Goal: Information Seeking & Learning: Learn about a topic

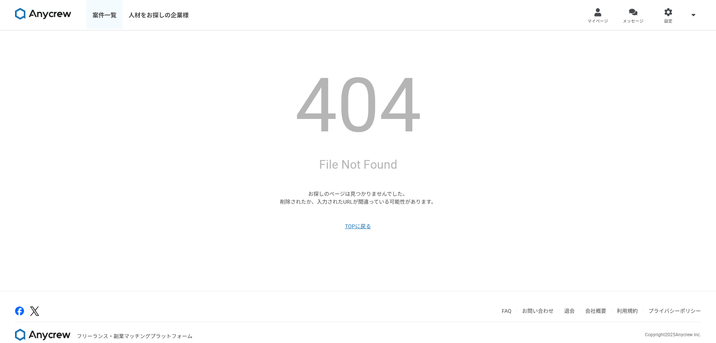
click at [99, 12] on link "案件一覧" at bounding box center [104, 15] width 36 height 30
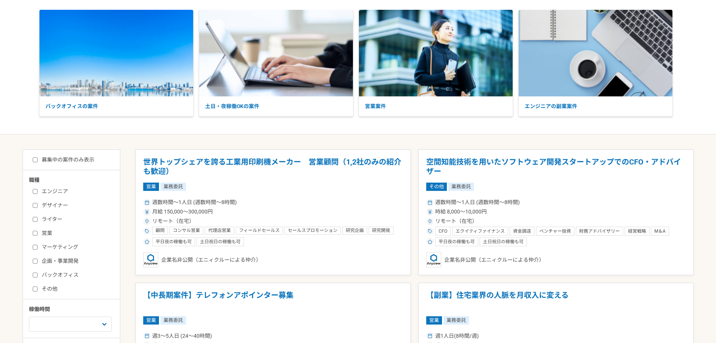
scroll to position [113, 0]
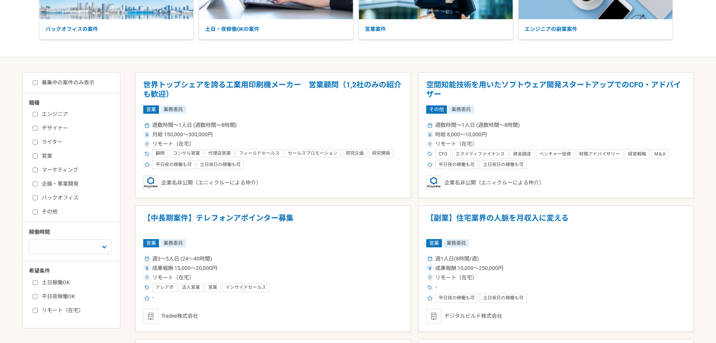
click at [69, 184] on label "企画・事業開発" at bounding box center [76, 184] width 86 height 8
click at [38, 184] on input "企画・事業開発" at bounding box center [35, 183] width 5 height 5
checkbox input "true"
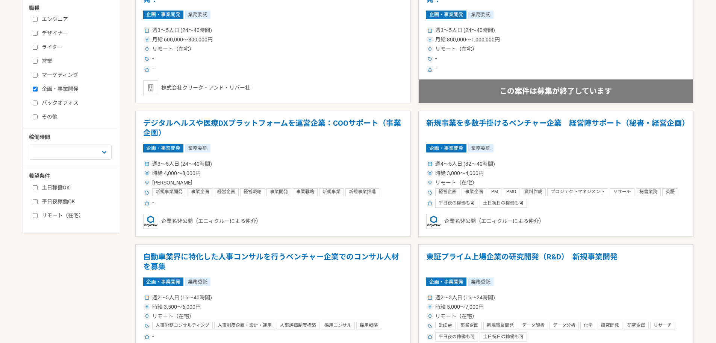
scroll to position [226, 0]
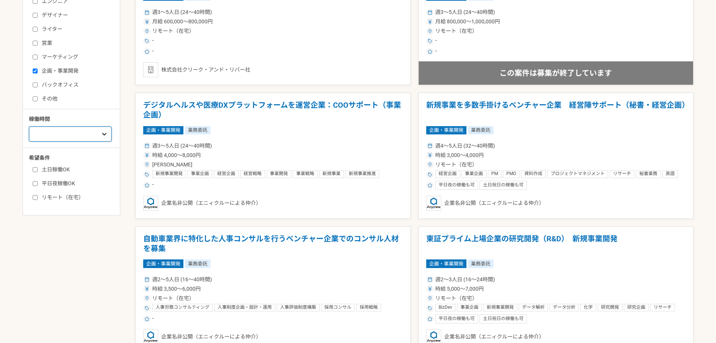
click at [81, 137] on select "週1人日（8時間）以下 週2人日（16時間）以下 週3人日（24時間）以下 週4人日（32時間）以下 週5人日（40時間）以下" at bounding box center [70, 133] width 83 height 15
select select "2"
click at [29, 141] on select "週1人日（8時間）以下 週2人日（16時間）以下 週3人日（24時間）以下 週4人日（32時間）以下 週5人日（40時間）以下" at bounding box center [70, 133] width 83 height 15
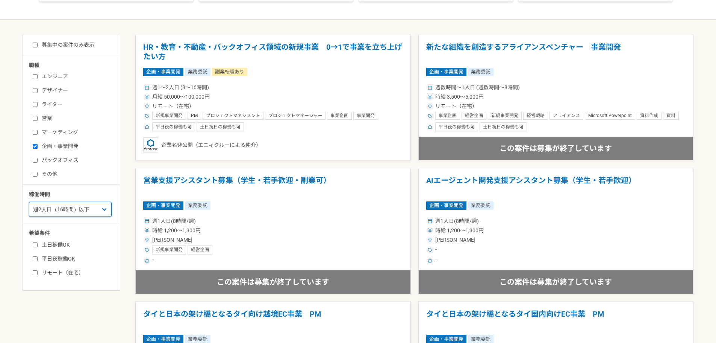
scroll to position [113, 0]
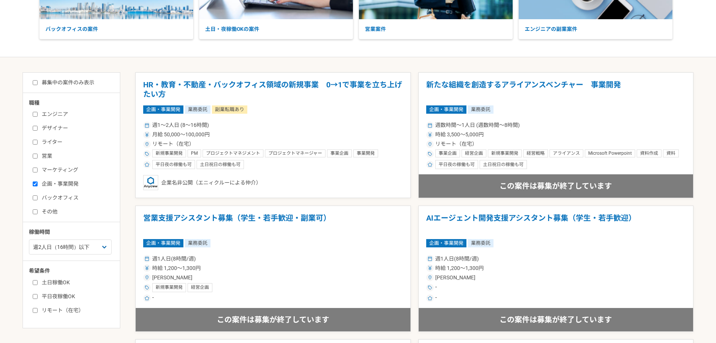
click at [64, 83] on label "募集中の案件のみ表示" at bounding box center [64, 83] width 62 height 8
click at [38, 83] on input "募集中の案件のみ表示" at bounding box center [35, 82] width 5 height 5
checkbox input "true"
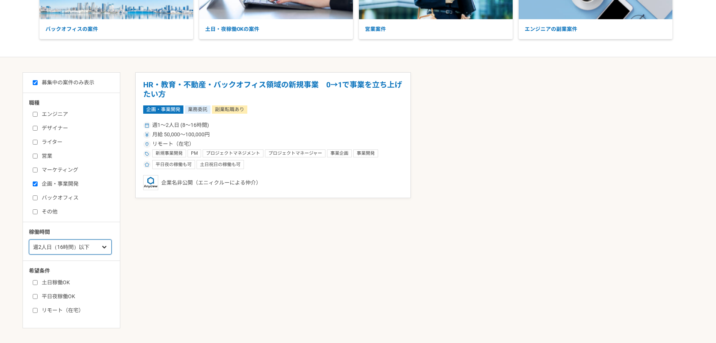
click at [74, 250] on select "週1人日（8時間）以下 週2人日（16時間）以下 週3人日（24時間）以下 週4人日（32時間）以下 週5人日（40時間）以下" at bounding box center [70, 246] width 83 height 15
select select "3"
click at [29, 239] on select "週1人日（8時間）以下 週2人日（16時間）以下 週3人日（24時間）以下 週4人日（32時間）以下 週5人日（40時間）以下" at bounding box center [70, 246] width 83 height 15
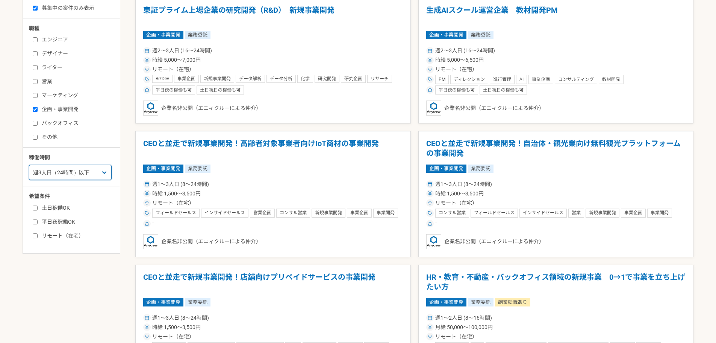
scroll to position [188, 0]
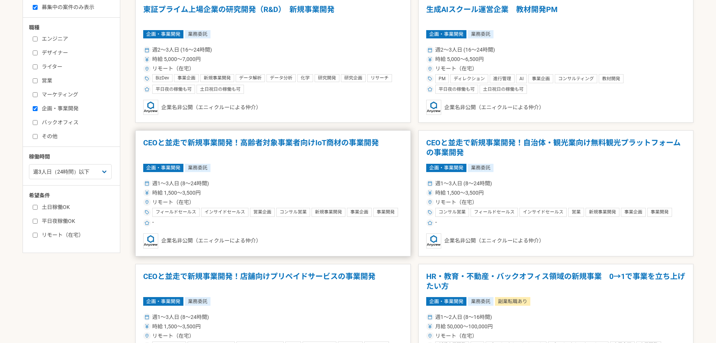
click at [288, 169] on div "企画・事業開発 業務委託" at bounding box center [273, 168] width 260 height 8
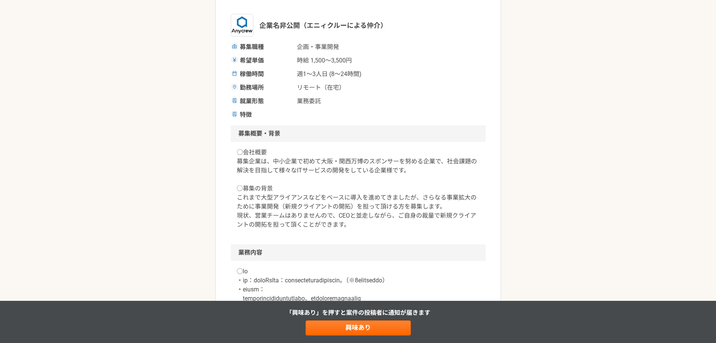
scroll to position [113, 0]
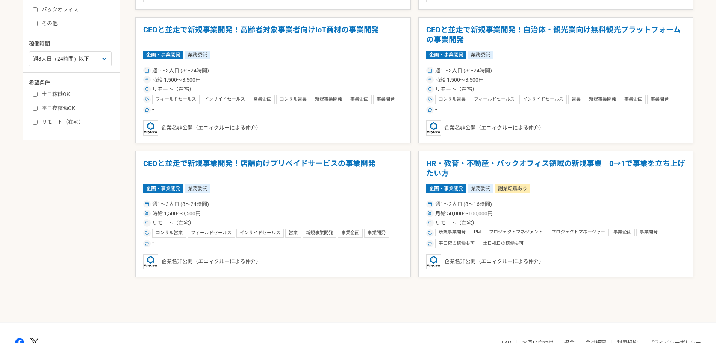
scroll to position [150, 0]
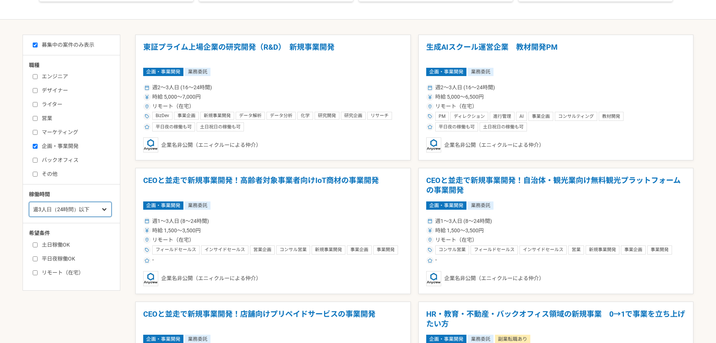
click at [87, 207] on select "週1人日（8時間）以下 週2人日（16時間）以下 週3人日（24時間）以下 週4人日（32時間）以下 週5人日（40時間）以下" at bounding box center [70, 209] width 83 height 15
select select "4"
click at [29, 202] on select "週1人日（8時間）以下 週2人日（16時間）以下 週3人日（24時間）以下 週4人日（32時間）以下 週5人日（40時間）以下" at bounding box center [70, 209] width 83 height 15
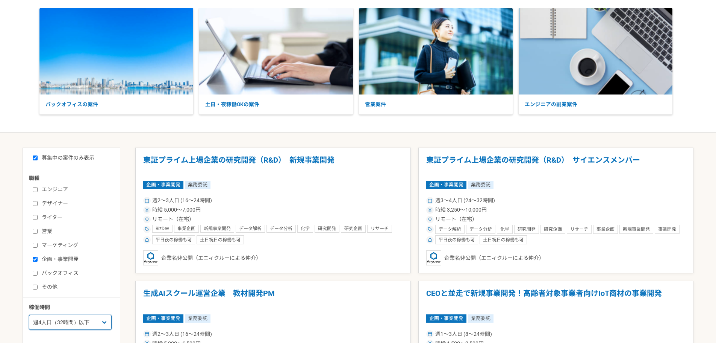
scroll to position [188, 0]
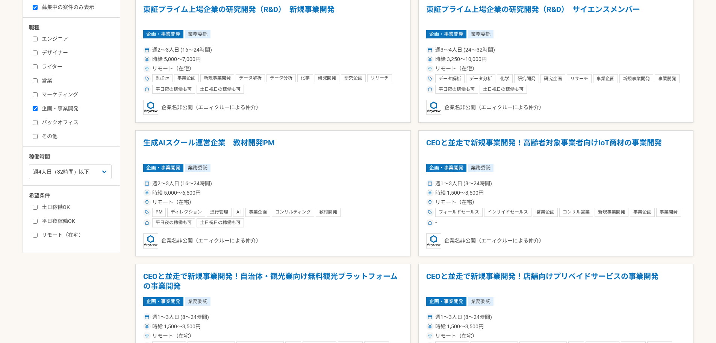
click at [50, 109] on label "企画・事業開発" at bounding box center [76, 109] width 86 height 8
click at [38, 109] on input "企画・事業開発" at bounding box center [35, 108] width 5 height 5
checkbox input "false"
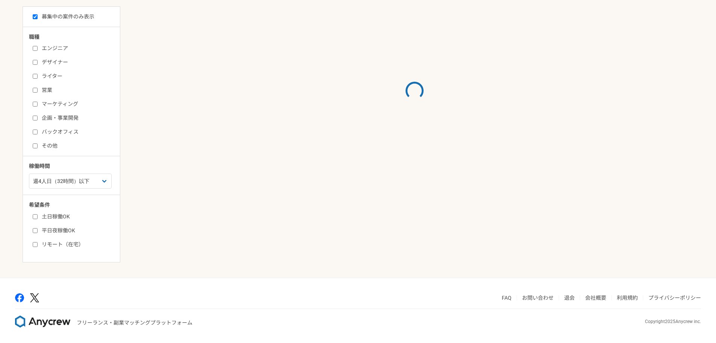
scroll to position [188, 0]
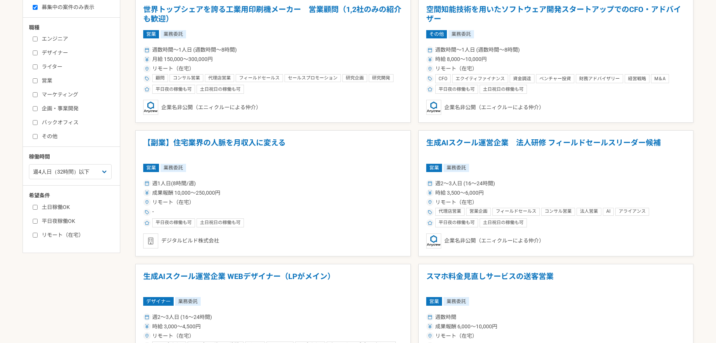
click at [48, 137] on label "その他" at bounding box center [76, 136] width 86 height 8
click at [38, 137] on input "その他" at bounding box center [35, 136] width 5 height 5
checkbox input "true"
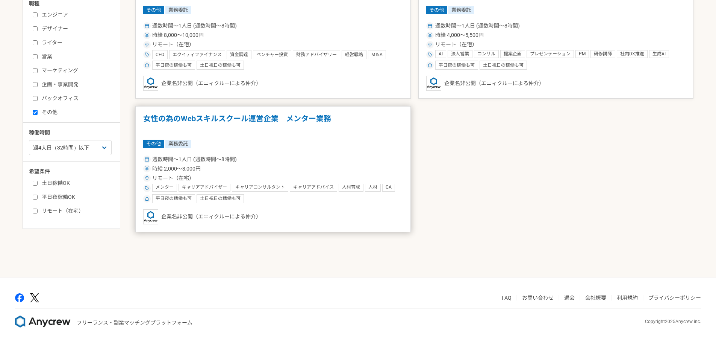
scroll to position [99, 0]
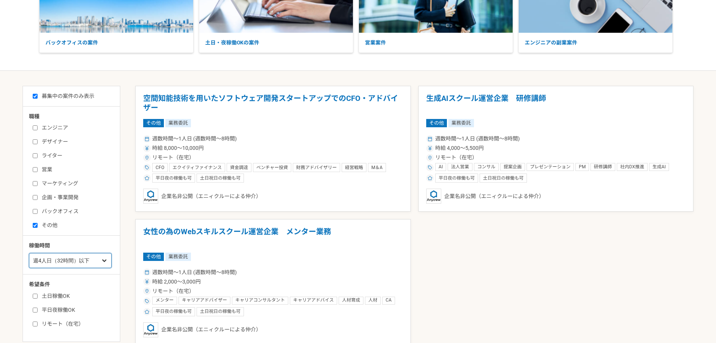
click at [90, 261] on select "週1人日（8時間）以下 週2人日（16時間）以下 週3人日（24時間）以下 週4人日（32時間）以下 週5人日（40時間）以下" at bounding box center [70, 260] width 83 height 15
select select "3"
click at [29, 253] on select "週1人日（8時間）以下 週2人日（16時間）以下 週3人日（24時間）以下 週4人日（32時間）以下 週5人日（40時間）以下" at bounding box center [70, 260] width 83 height 15
click at [76, 259] on select "週1人日（8時間）以下 週2人日（16時間）以下 週3人日（24時間）以下 週4人日（32時間）以下 週5人日（40時間）以下" at bounding box center [70, 260] width 83 height 15
click at [138, 192] on article "空間知能技術を用いたソフトウェア開発スタートアップでのCFO・アドバイザー その他 業務委託 週数時間〜1人日 (週数時間〜8時間) 時給 8,000〜10,…" at bounding box center [273, 149] width 276 height 126
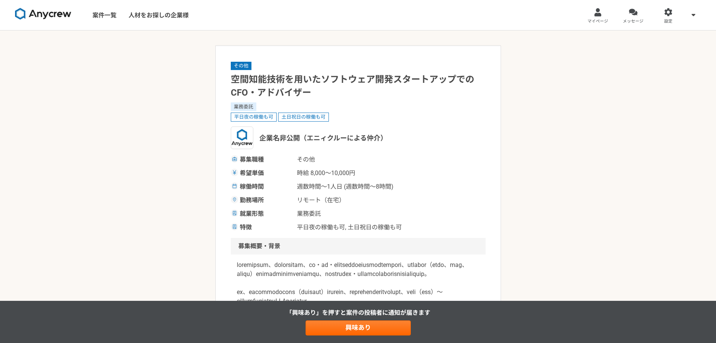
select select "3"
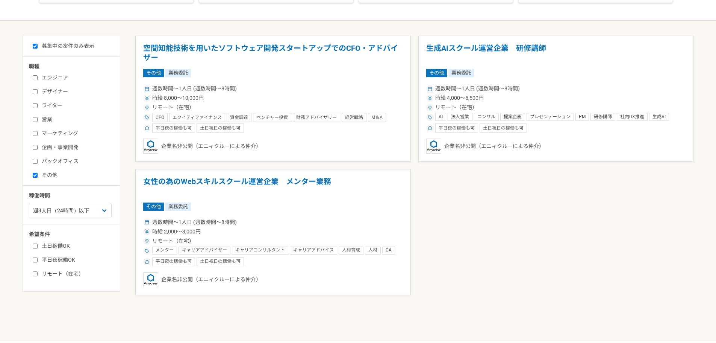
scroll to position [150, 0]
click at [49, 174] on label "その他" at bounding box center [76, 174] width 86 height 8
click at [38, 174] on input "その他" at bounding box center [35, 173] width 5 height 5
checkbox input "false"
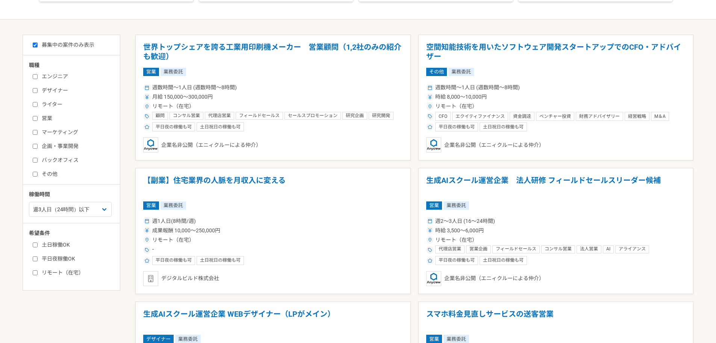
click at [51, 118] on label "営業" at bounding box center [76, 118] width 86 height 8
click at [38, 118] on input "営業" at bounding box center [35, 118] width 5 height 5
checkbox input "true"
